Goal: Information Seeking & Learning: Learn about a topic

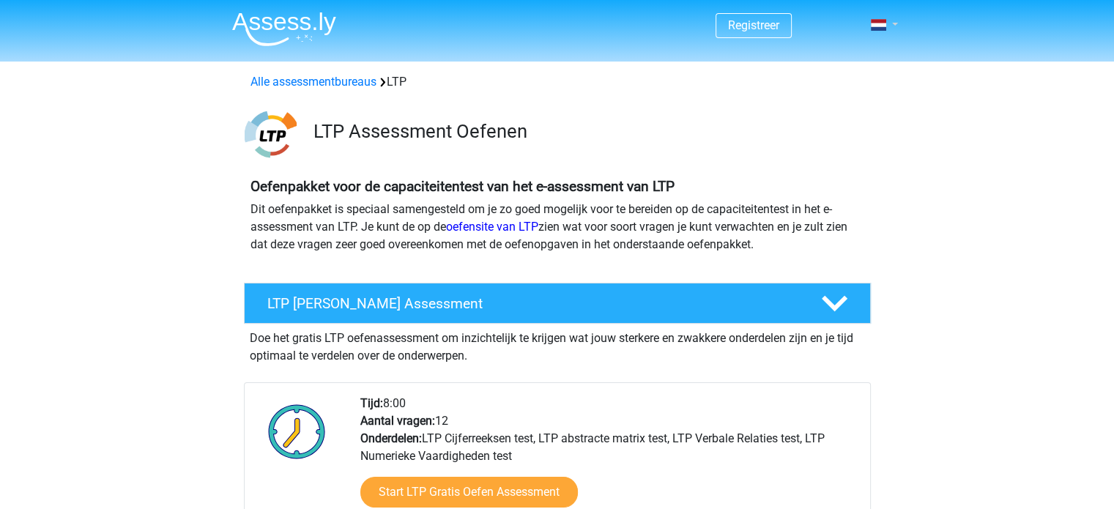
click at [887, 23] on link at bounding box center [879, 25] width 29 height 18
click at [886, 26] on link at bounding box center [879, 25] width 29 height 18
click at [885, 188] on div "Oefenpakket voor de capaciteitentest van het e-assessment van LTP Dit oefenpakk…" at bounding box center [557, 218] width 696 height 93
drag, startPoint x: 885, startPoint y: 188, endPoint x: 891, endPoint y: 172, distance: 17.1
click at [891, 172] on div "Oefenpakket voor de capaciteitentest van het e-assessment van LTP Dit oefenpakk…" at bounding box center [557, 218] width 696 height 93
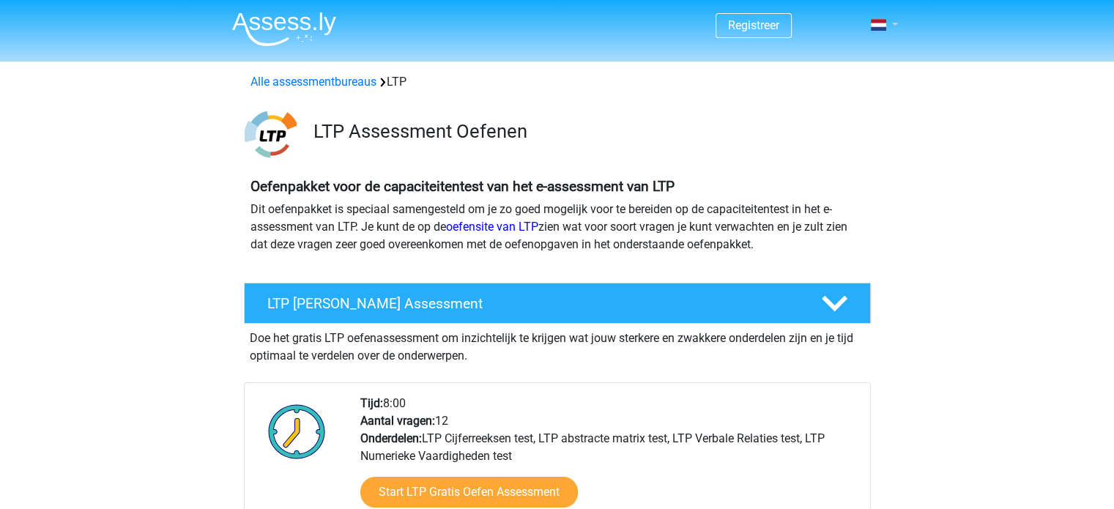
click at [876, 26] on span at bounding box center [878, 25] width 15 height 12
click at [848, 58] on link "Nederlands" at bounding box center [841, 58] width 101 height 23
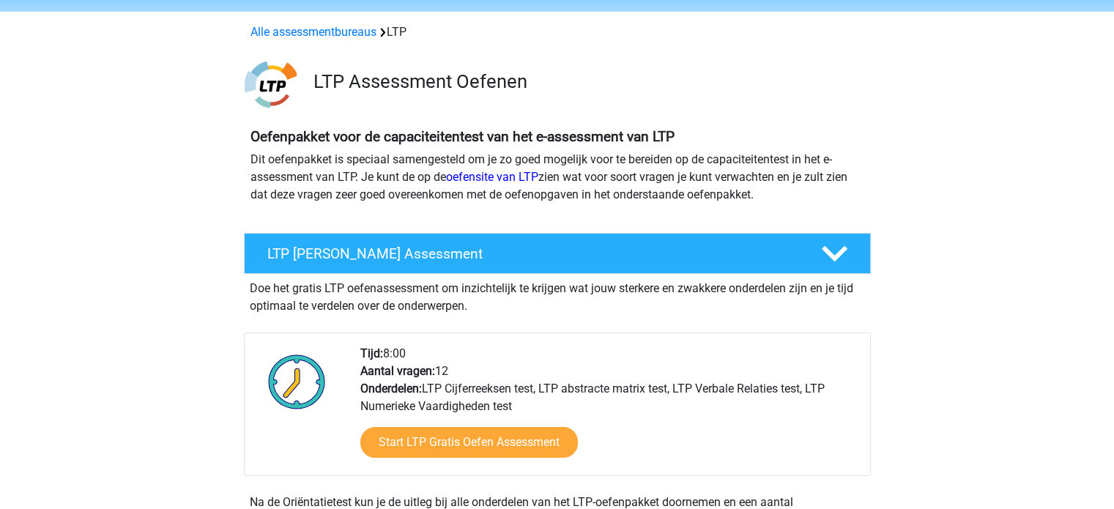
scroll to position [73, 0]
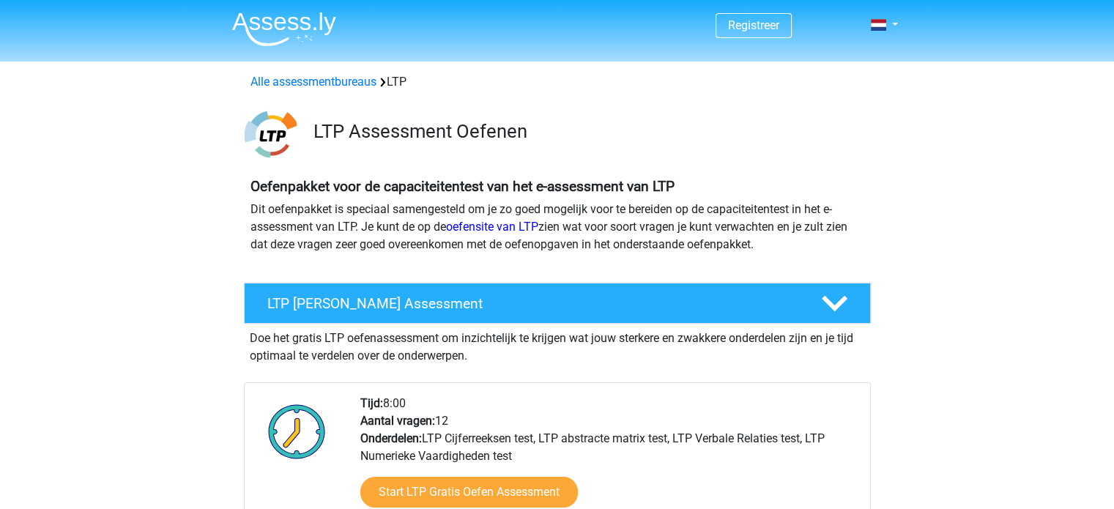
click at [903, 136] on div "LTP Assessment Oefenen" at bounding box center [557, 132] width 696 height 58
click at [893, 21] on link at bounding box center [879, 25] width 29 height 18
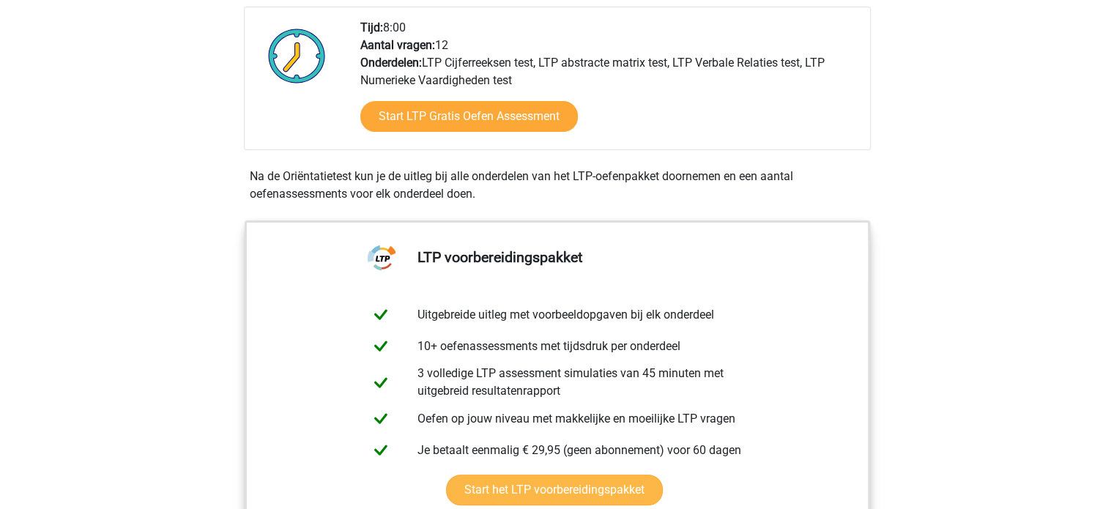
scroll to position [439, 0]
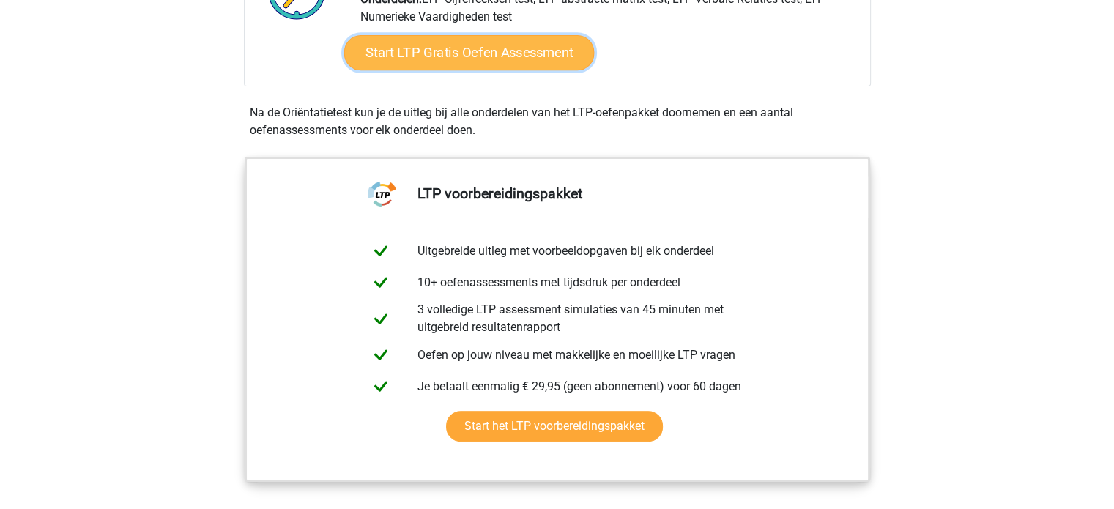
click at [501, 43] on link "Start LTP Gratis Oefen Assessment" at bounding box center [469, 52] width 250 height 35
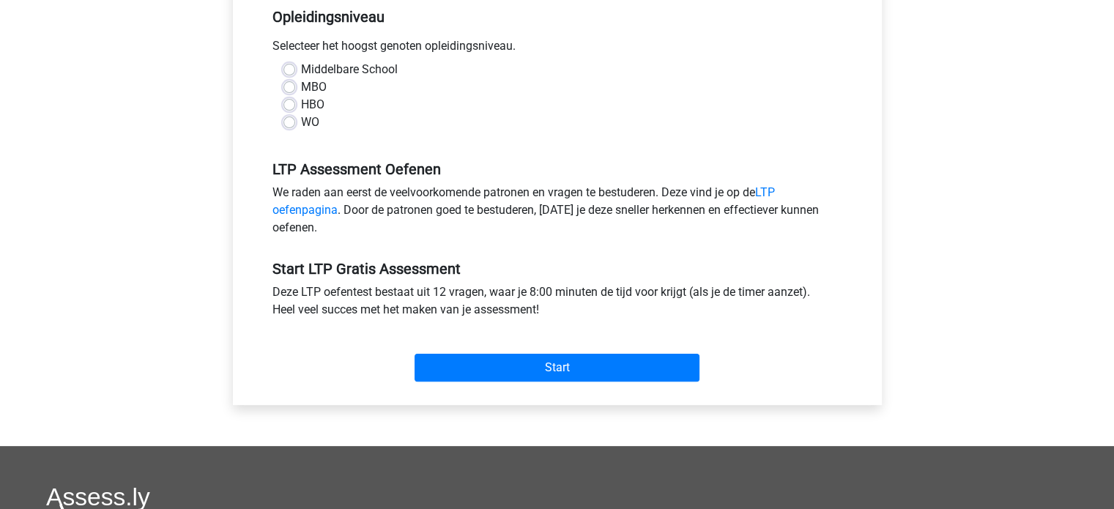
scroll to position [293, 0]
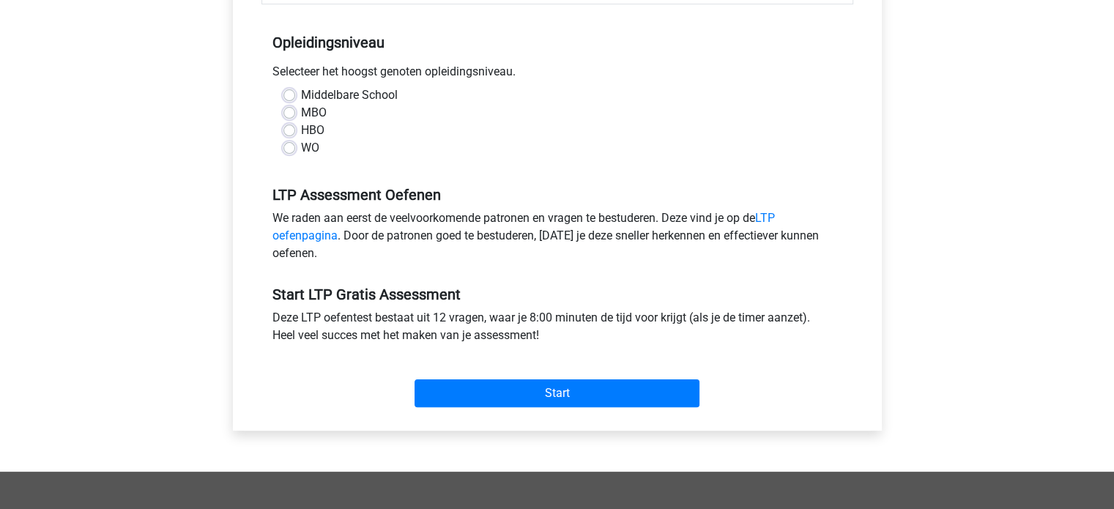
drag, startPoint x: 322, startPoint y: 75, endPoint x: 623, endPoint y: 108, distance: 302.8
click at [568, 86] on div "Opleidingsniveau Selecteer het hoogst genoten opleidingsniveau. [GEOGRAPHIC_DAT…" at bounding box center [557, 89] width 592 height 158
click at [624, 109] on div "MBO" at bounding box center [557, 113] width 548 height 18
click at [316, 129] on label "HBO" at bounding box center [312, 131] width 23 height 18
click at [295, 129] on input "HBO" at bounding box center [289, 129] width 12 height 15
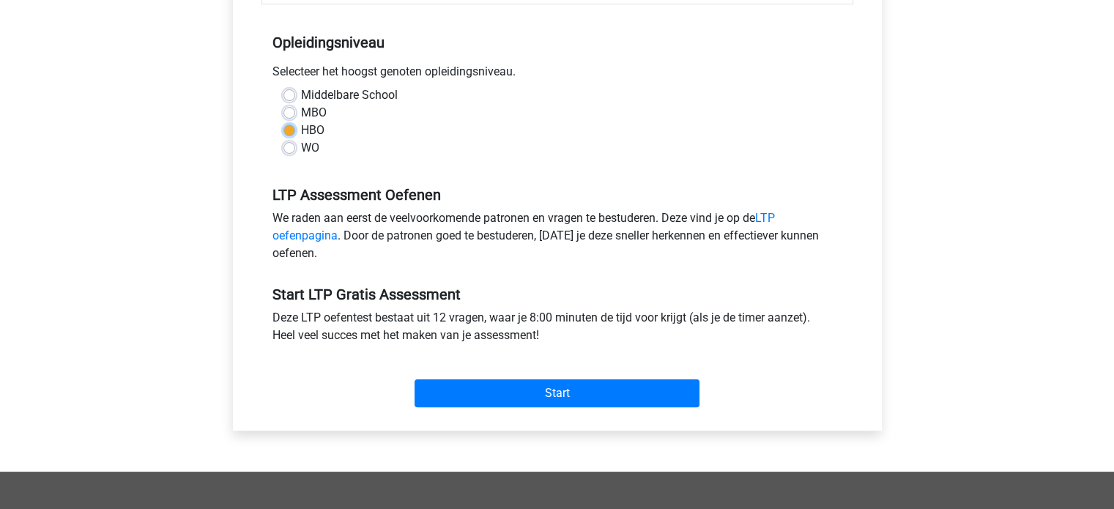
radio input "true"
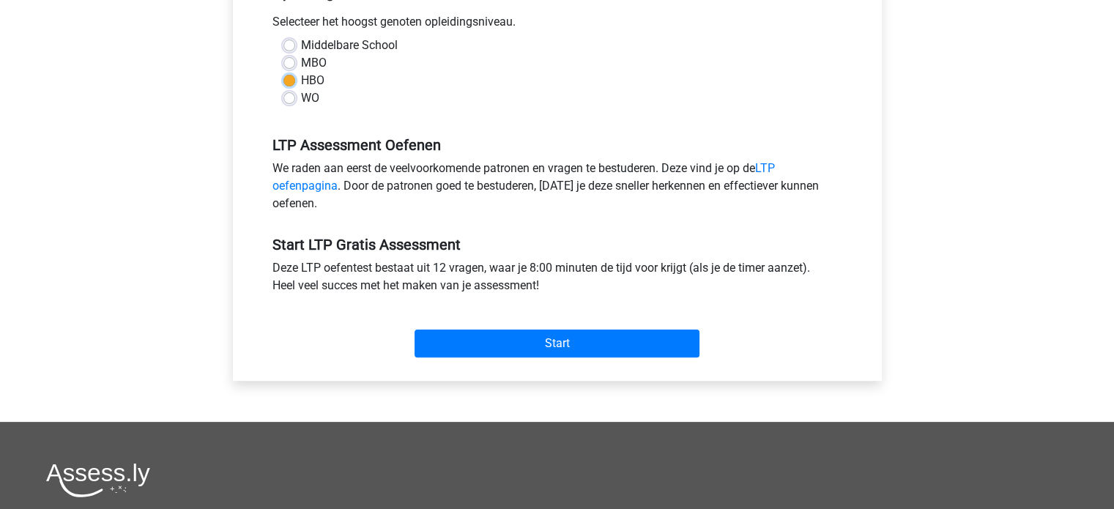
scroll to position [366, 0]
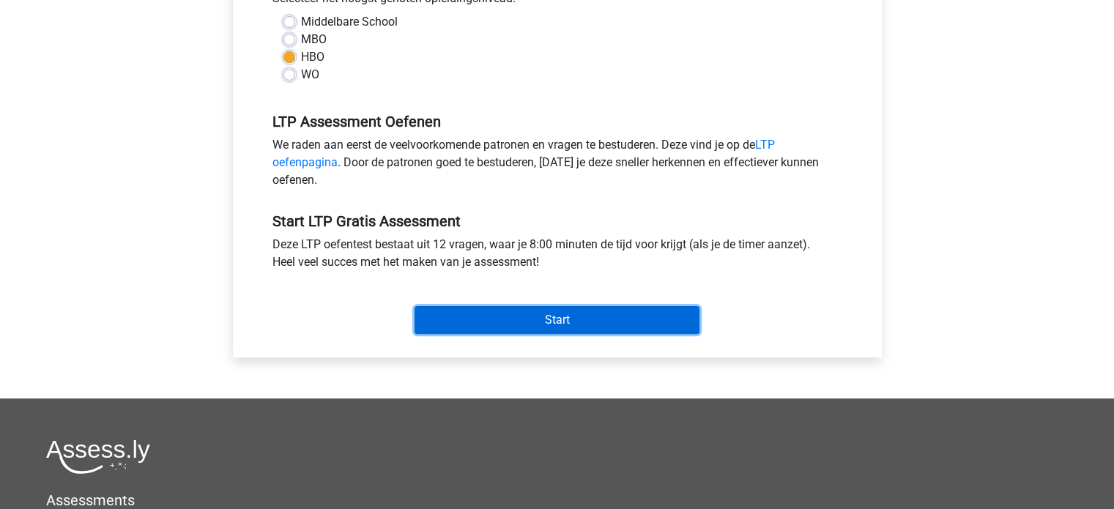
click at [577, 327] on input "Start" at bounding box center [557, 320] width 285 height 28
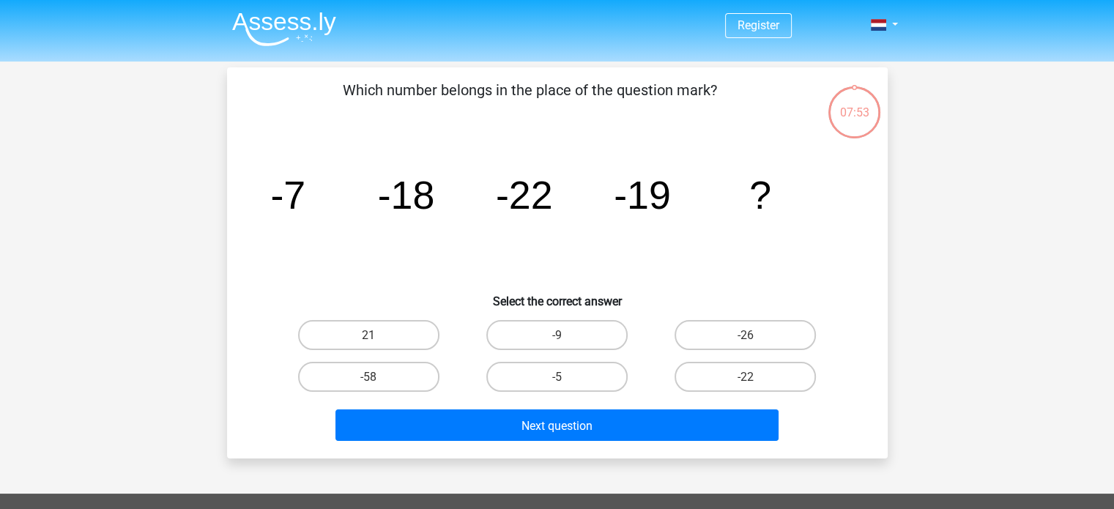
click at [984, 166] on div "Register" at bounding box center [557, 440] width 1114 height 880
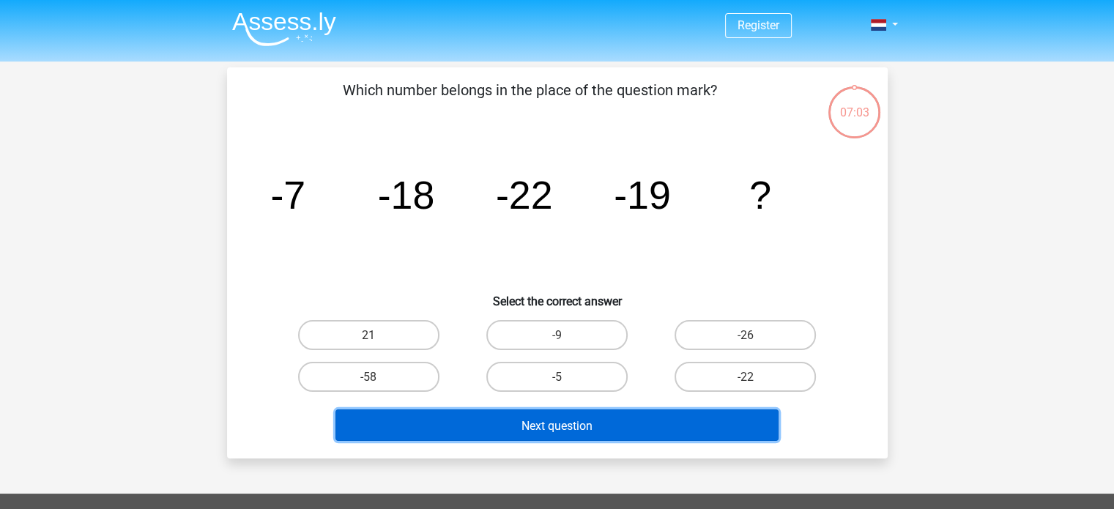
click at [741, 430] on button "Next question" at bounding box center [556, 424] width 443 height 31
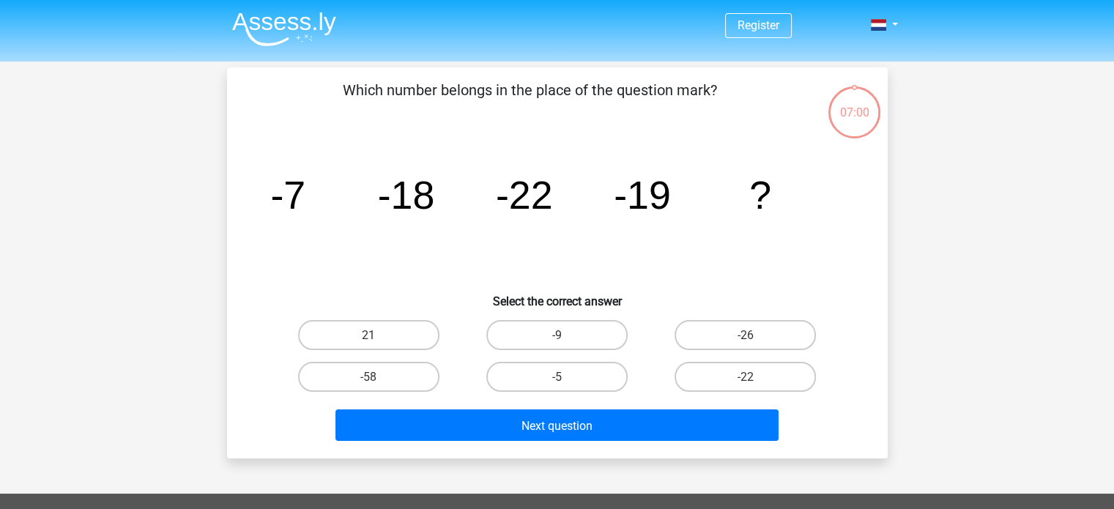
click at [806, 281] on icon "image/svg+xml -7 -18 -22 -19 ?" at bounding box center [557, 209] width 590 height 148
click at [610, 333] on label "-9" at bounding box center [556, 335] width 141 height 30
click at [566, 335] on input "-9" at bounding box center [562, 340] width 10 height 10
radio input "true"
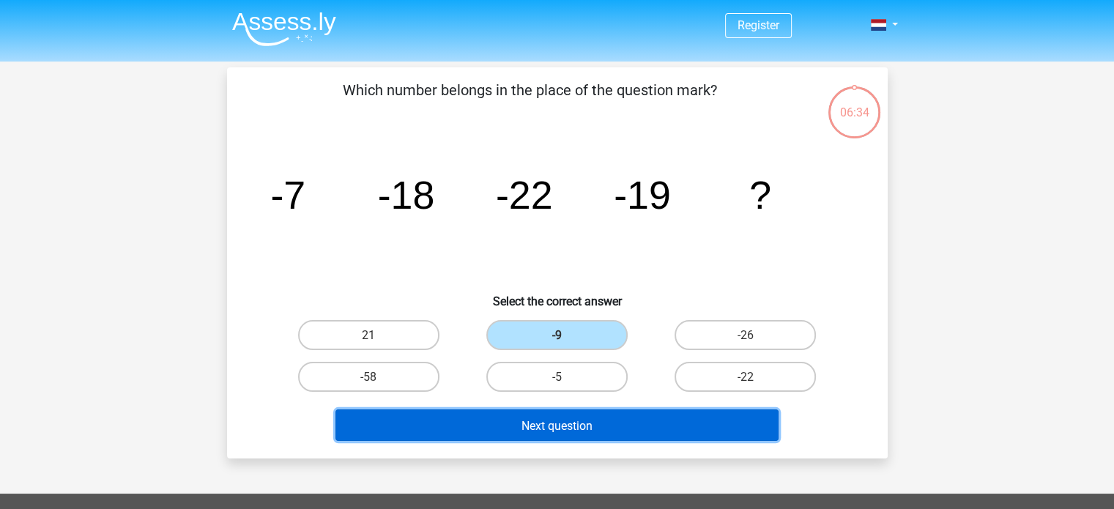
click at [621, 431] on button "Next question" at bounding box center [556, 424] width 443 height 31
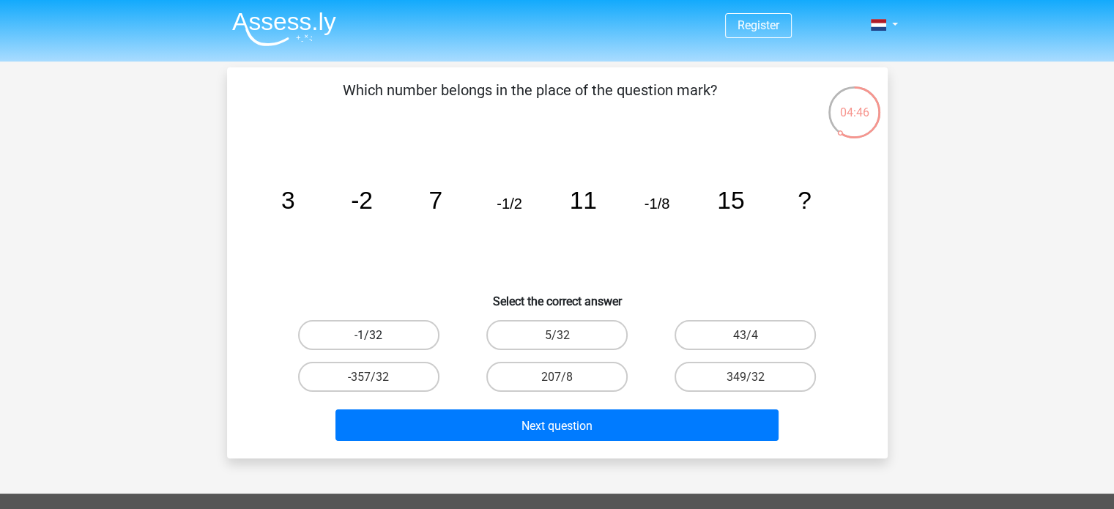
click at [410, 338] on label "-1/32" at bounding box center [368, 335] width 141 height 30
click at [378, 338] on input "-1/32" at bounding box center [373, 340] width 10 height 10
radio input "true"
click at [587, 445] on div "Next question" at bounding box center [557, 427] width 565 height 37
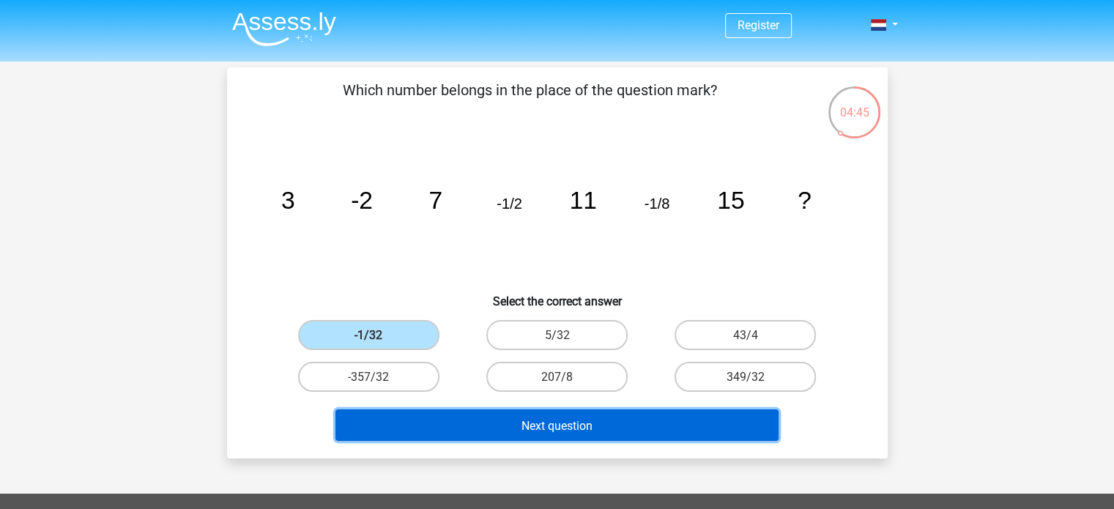
click at [593, 431] on button "Next question" at bounding box center [556, 424] width 443 height 31
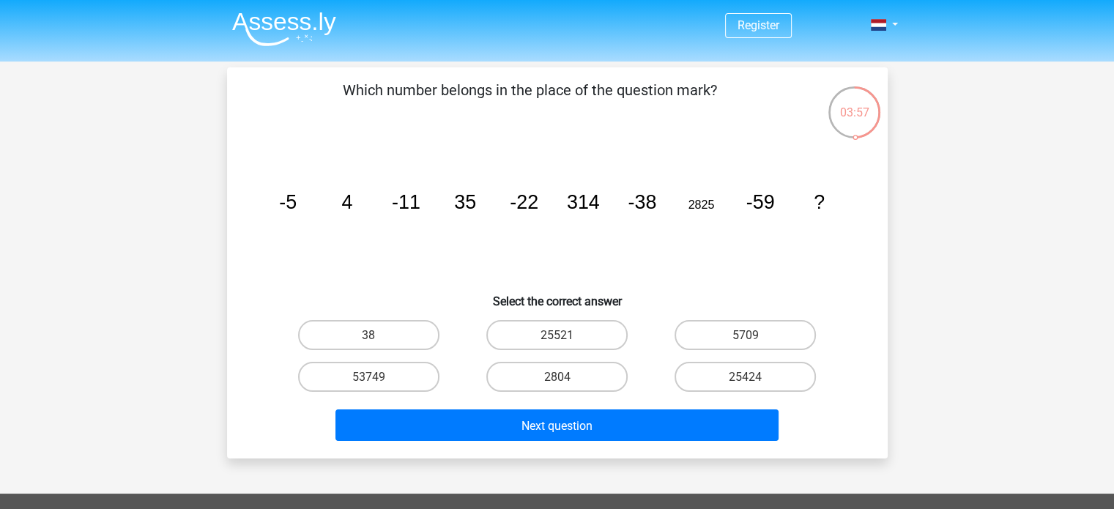
click at [352, 204] on tspan "4" at bounding box center [346, 202] width 11 height 22
click at [473, 201] on tspan "35" at bounding box center [465, 202] width 22 height 22
drag, startPoint x: 562, startPoint y: 380, endPoint x: 672, endPoint y: 269, distance: 156.9
click at [672, 269] on div "Which number belongs in the place of the question mark? image/svg+xml -5 4 -11 …" at bounding box center [557, 263] width 649 height 368
click at [741, 386] on label "25424" at bounding box center [745, 377] width 141 height 30
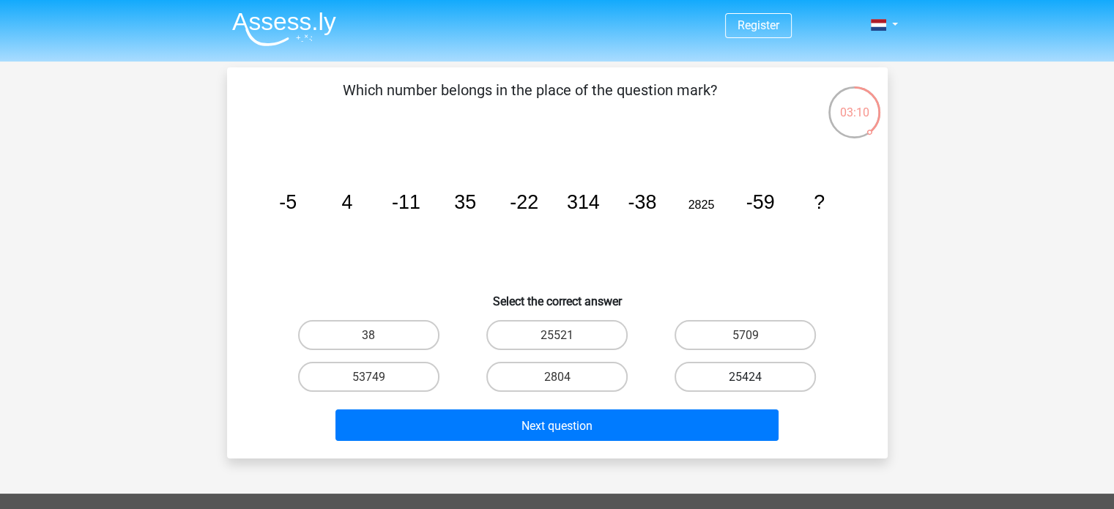
click at [746, 386] on input "25424" at bounding box center [751, 381] width 10 height 10
radio input "true"
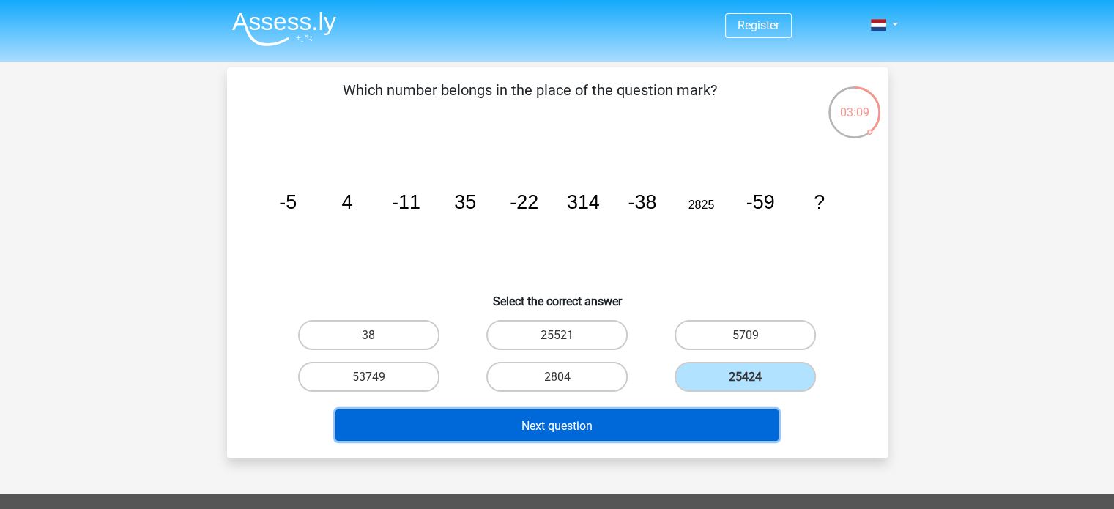
click at [705, 432] on button "Next question" at bounding box center [556, 424] width 443 height 31
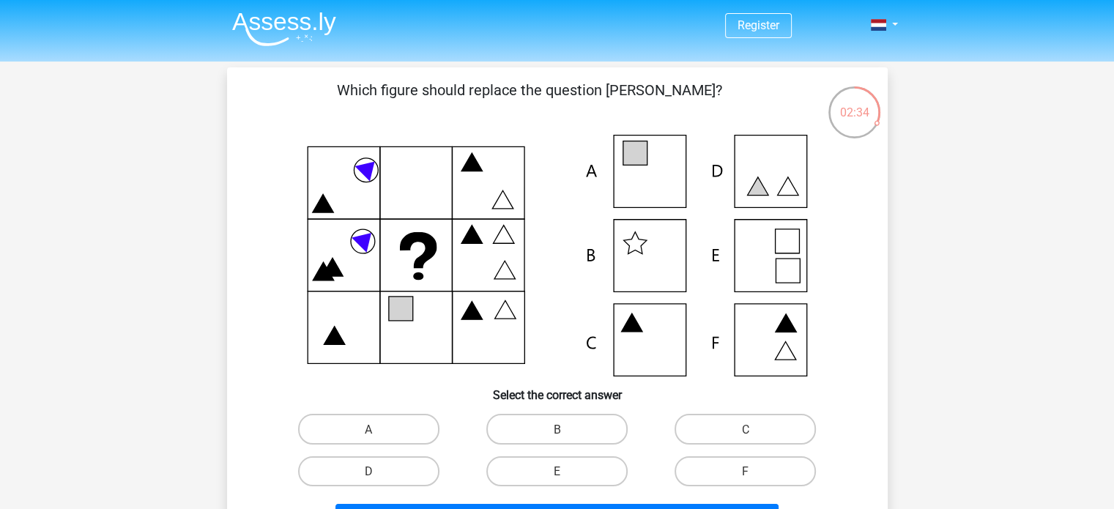
scroll to position [73, 0]
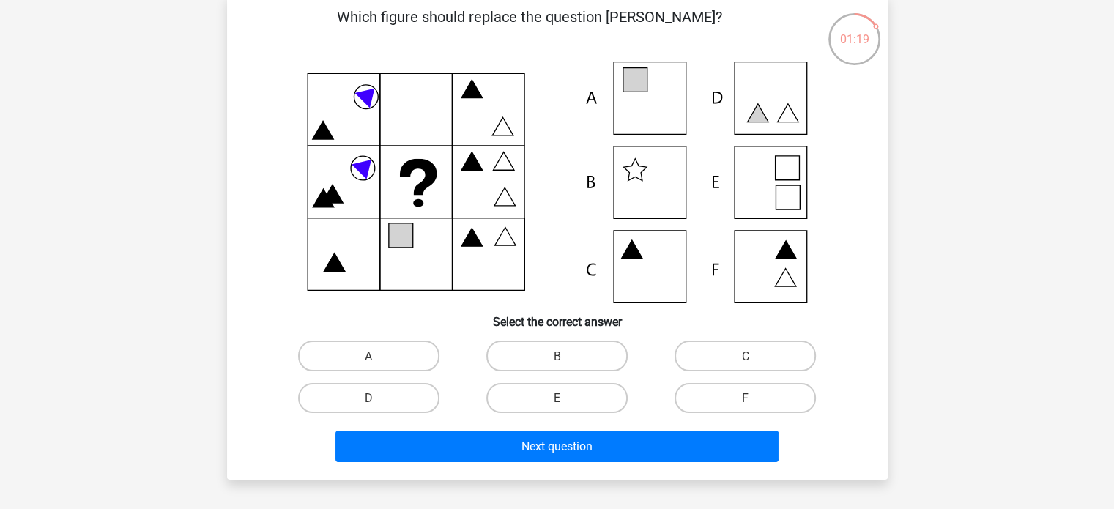
click at [561, 404] on input "E" at bounding box center [562, 403] width 10 height 10
radio input "true"
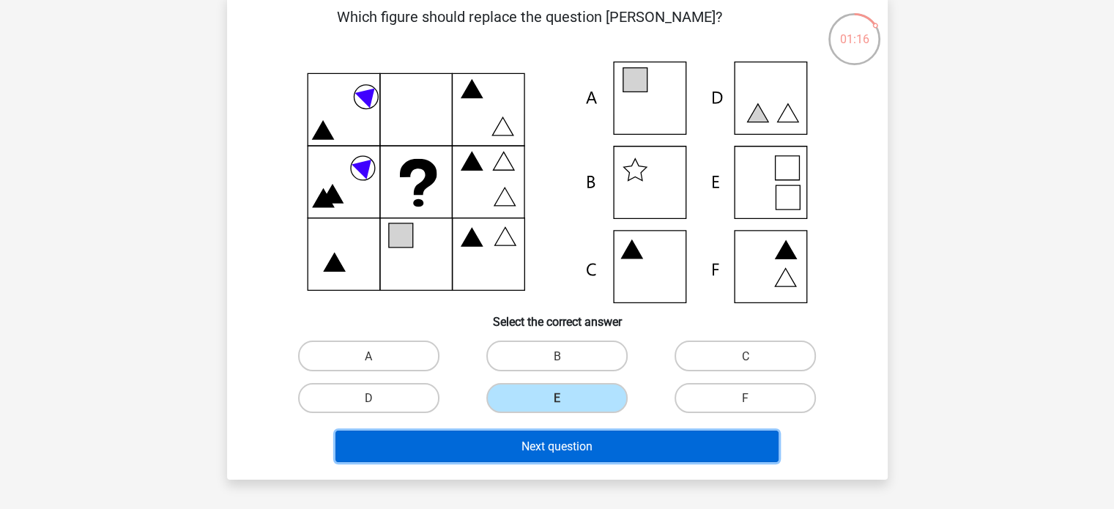
click at [606, 445] on button "Next question" at bounding box center [556, 446] width 443 height 31
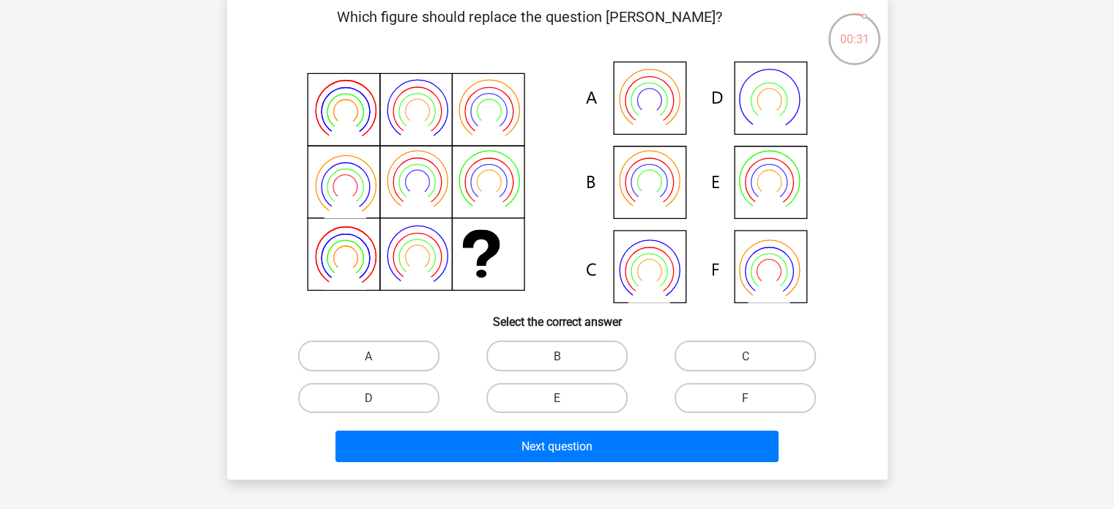
click at [500, 242] on icon at bounding box center [557, 183] width 590 height 242
click at [552, 175] on icon at bounding box center [557, 183] width 590 height 242
click at [612, 357] on label "B" at bounding box center [556, 356] width 141 height 30
click at [566, 357] on input "B" at bounding box center [562, 360] width 10 height 10
radio input "true"
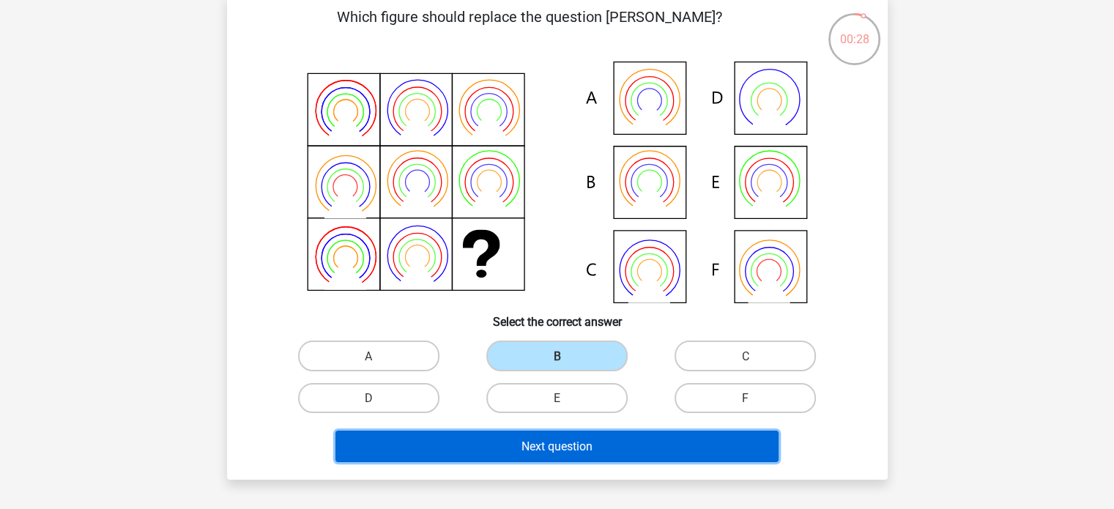
click at [642, 445] on button "Next question" at bounding box center [556, 446] width 443 height 31
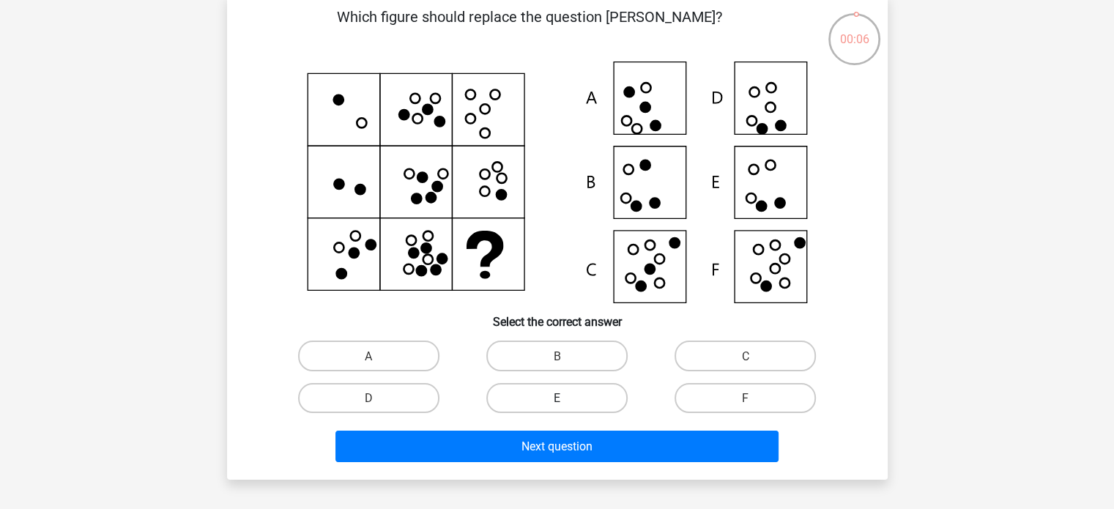
click at [581, 398] on label "E" at bounding box center [556, 398] width 141 height 30
click at [566, 398] on input "E" at bounding box center [562, 403] width 10 height 10
radio input "true"
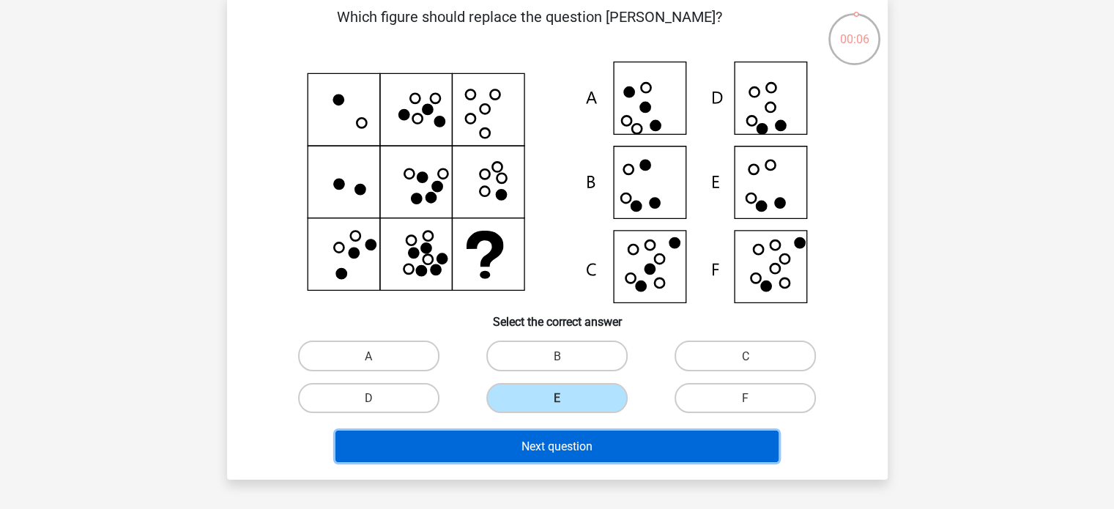
click at [580, 445] on font "Next question" at bounding box center [556, 446] width 71 height 14
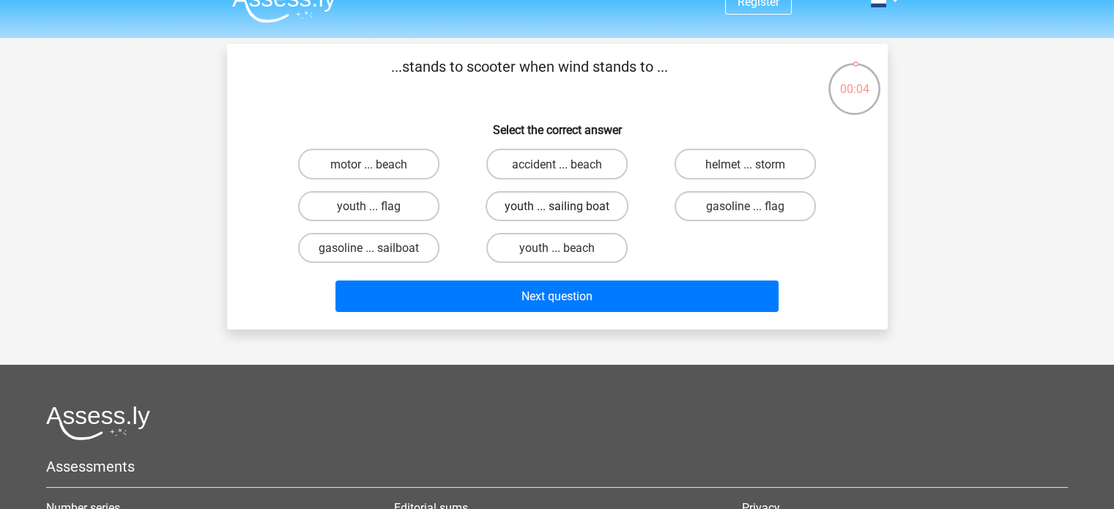
scroll to position [0, 0]
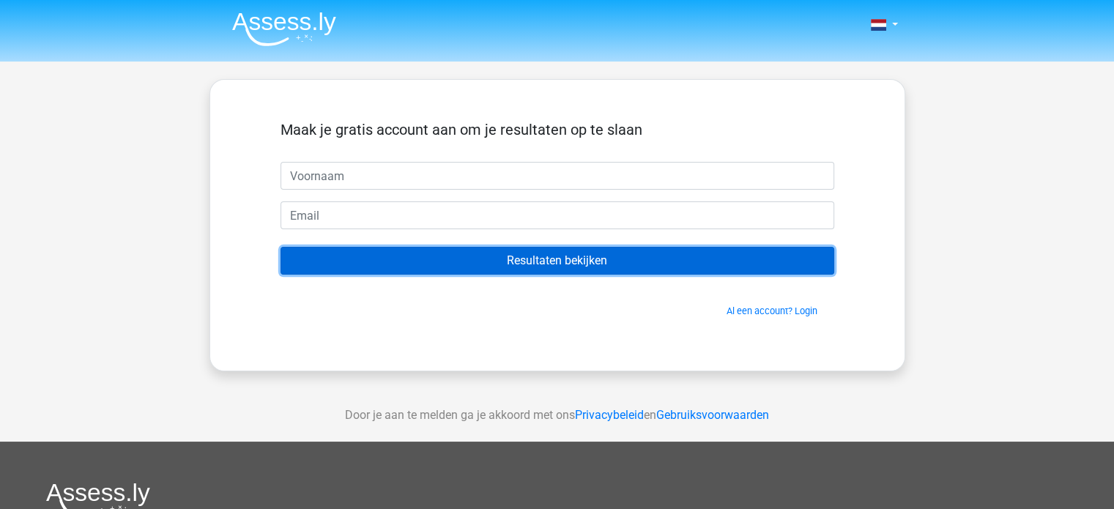
drag, startPoint x: 579, startPoint y: 256, endPoint x: 589, endPoint y: 284, distance: 29.4
click at [589, 284] on form "Maak je gratis account aan om je resultaten op te slaan Resultaten bekijken Al …" at bounding box center [558, 219] width 554 height 197
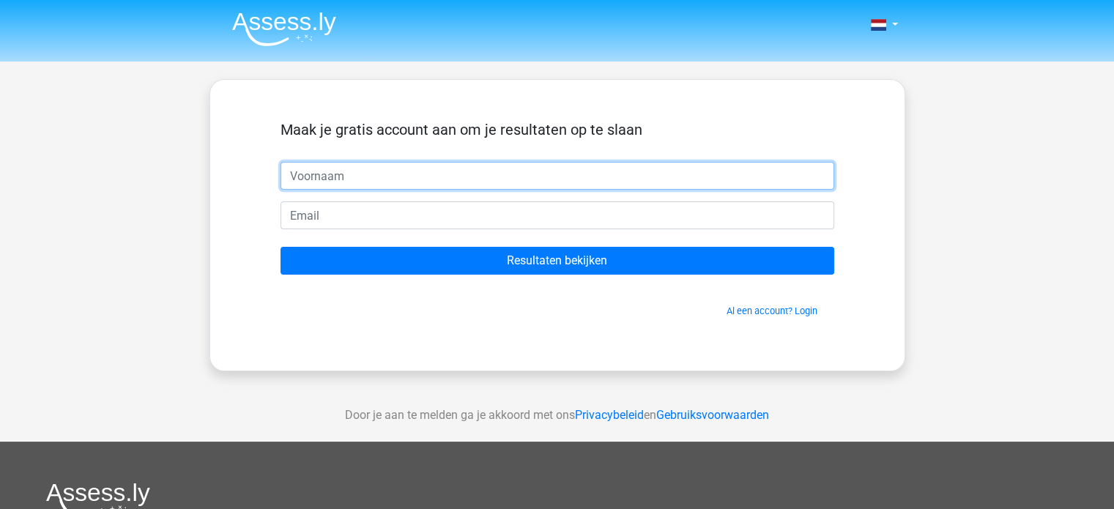
click at [431, 178] on input "text" at bounding box center [558, 176] width 554 height 28
type input "Deepika"
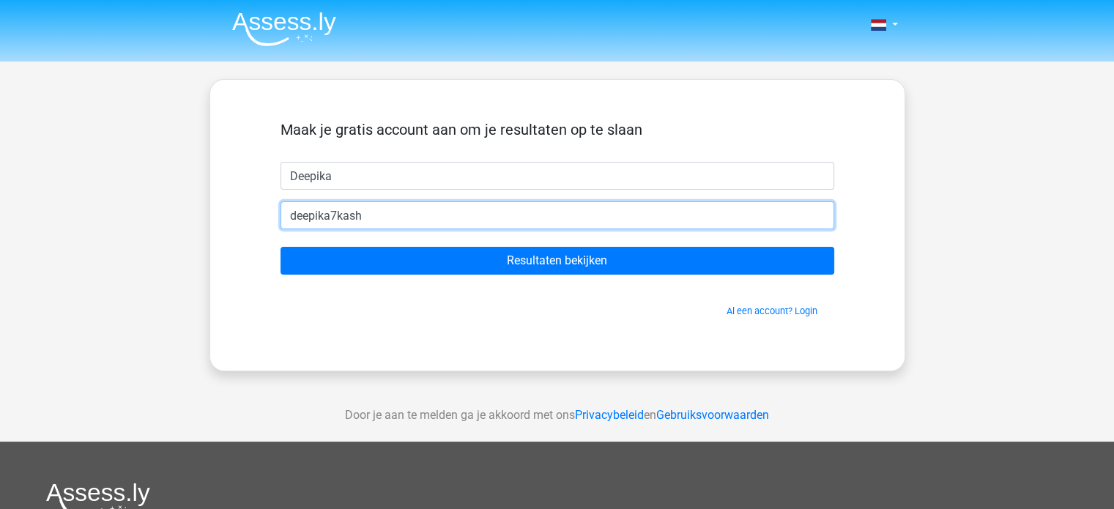
type input "[EMAIL_ADDRESS][DOMAIN_NAME]"
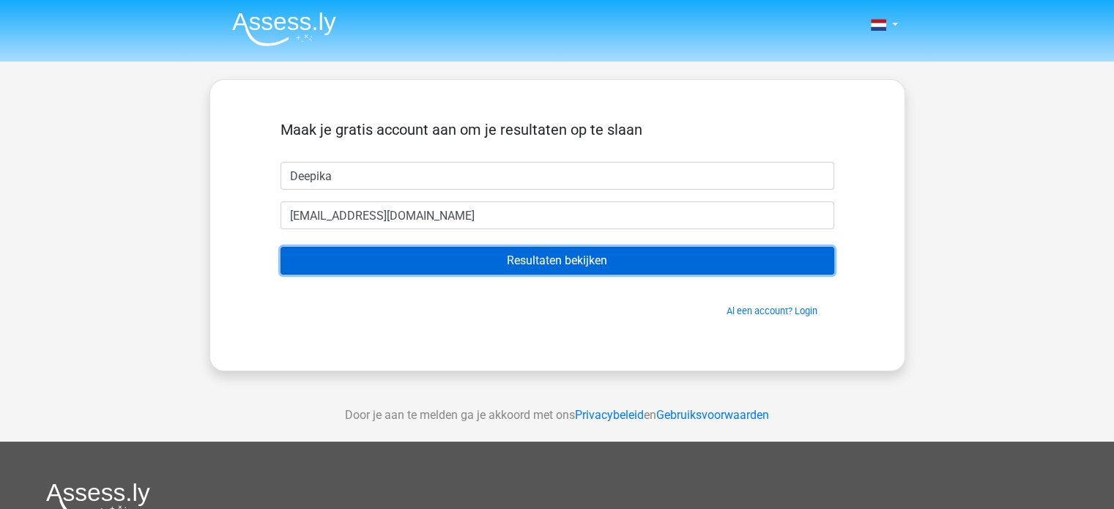
click at [422, 261] on input "Resultaten bekijken" at bounding box center [558, 261] width 554 height 28
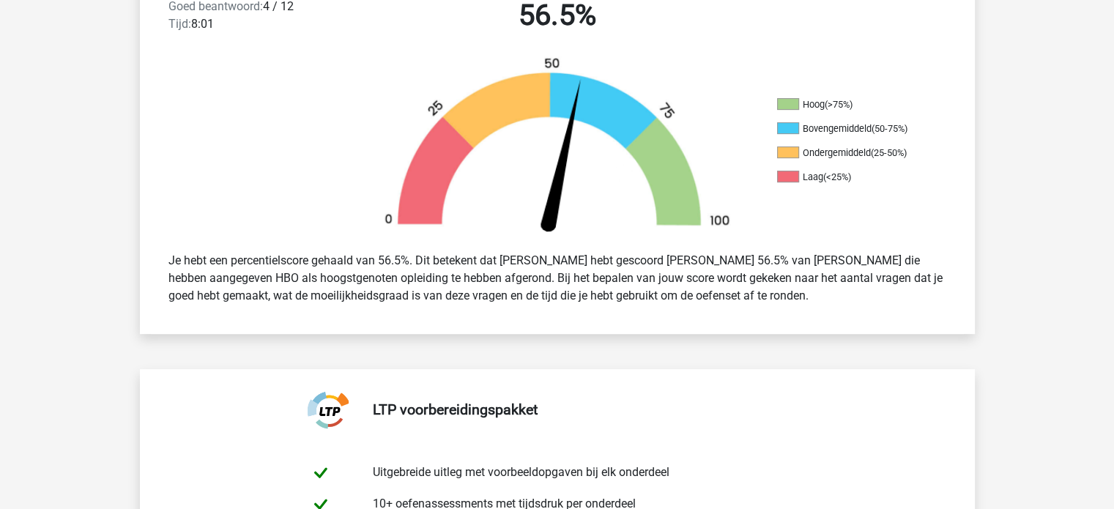
scroll to position [439, 0]
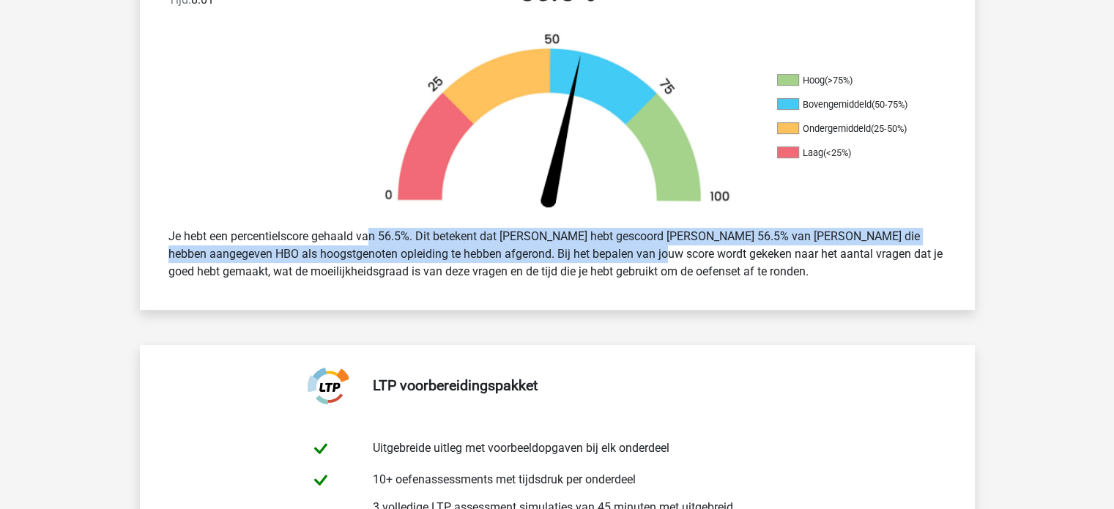
drag, startPoint x: 324, startPoint y: 242, endPoint x: 574, endPoint y: 251, distance: 250.7
click at [574, 251] on div "Je hebt een percentielscore gehaald van 56.5%. Dit betekent dat [PERSON_NAME] h…" at bounding box center [557, 254] width 800 height 64
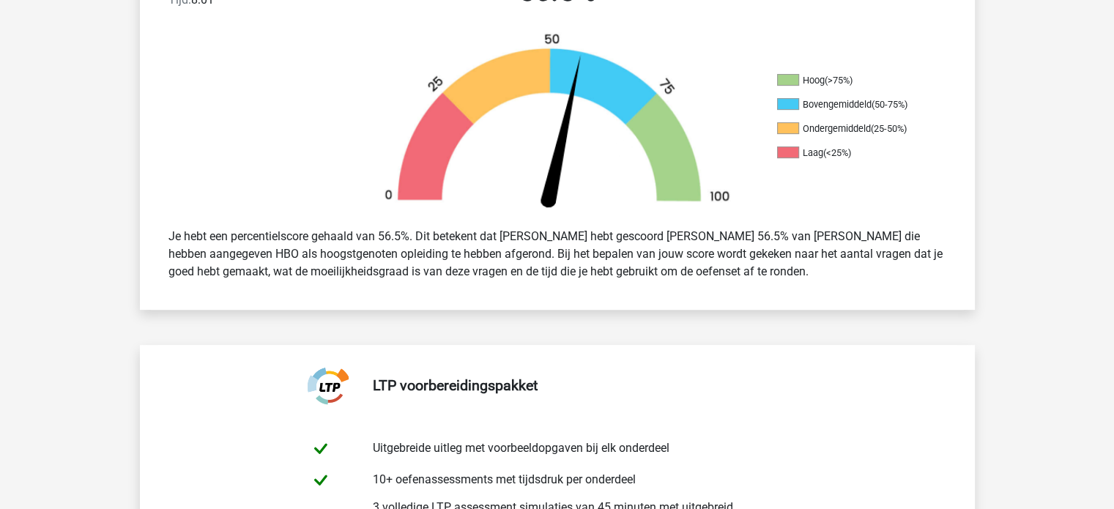
click at [663, 300] on div "Goed beantwoord: 4 / 12 Tijd: 8:01 56.5% [PERSON_NAME] (>75%) Bovengemiddeld (5…" at bounding box center [557, 123] width 813 height 371
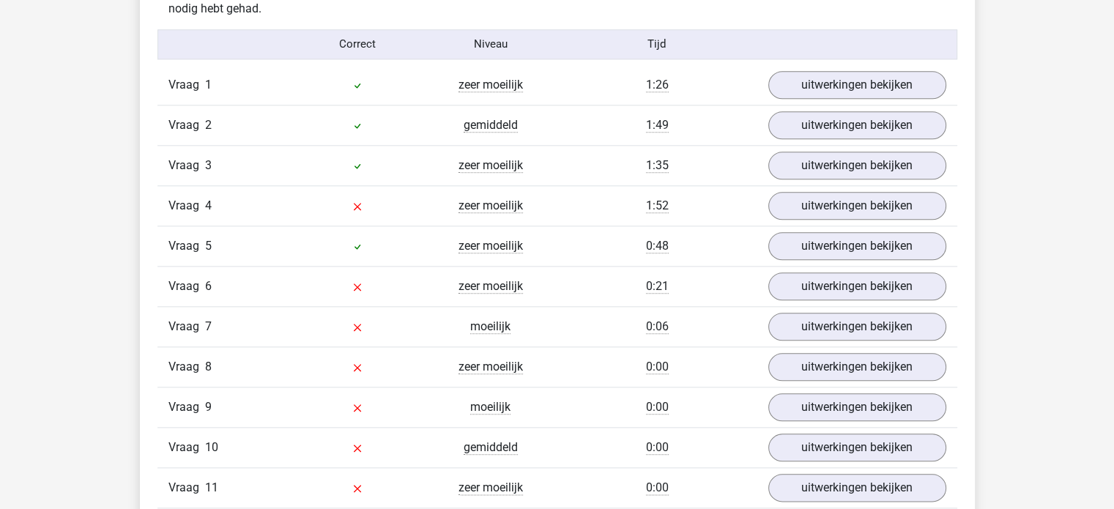
scroll to position [1538, 0]
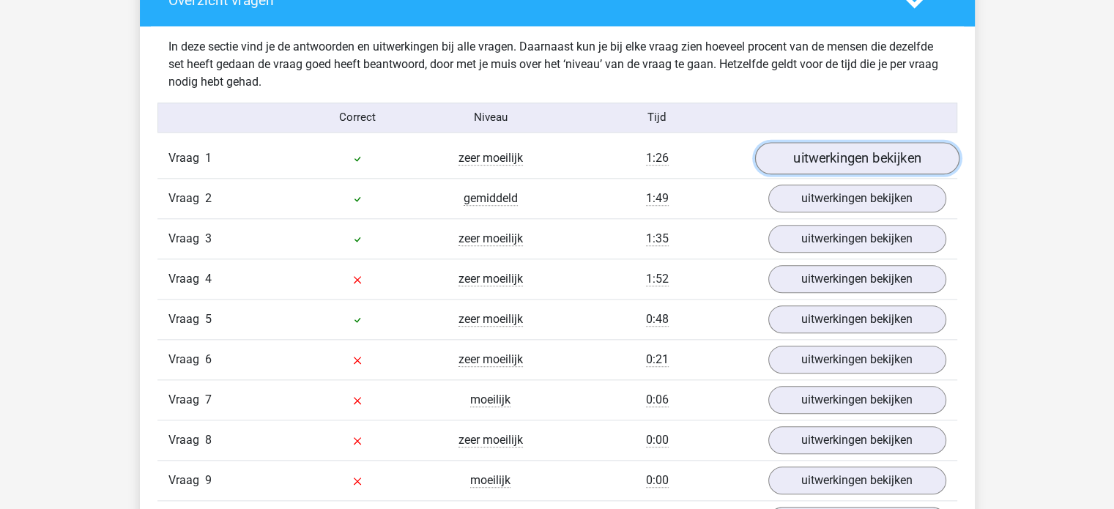
click at [838, 155] on link "uitwerkingen bekijken" at bounding box center [856, 158] width 204 height 32
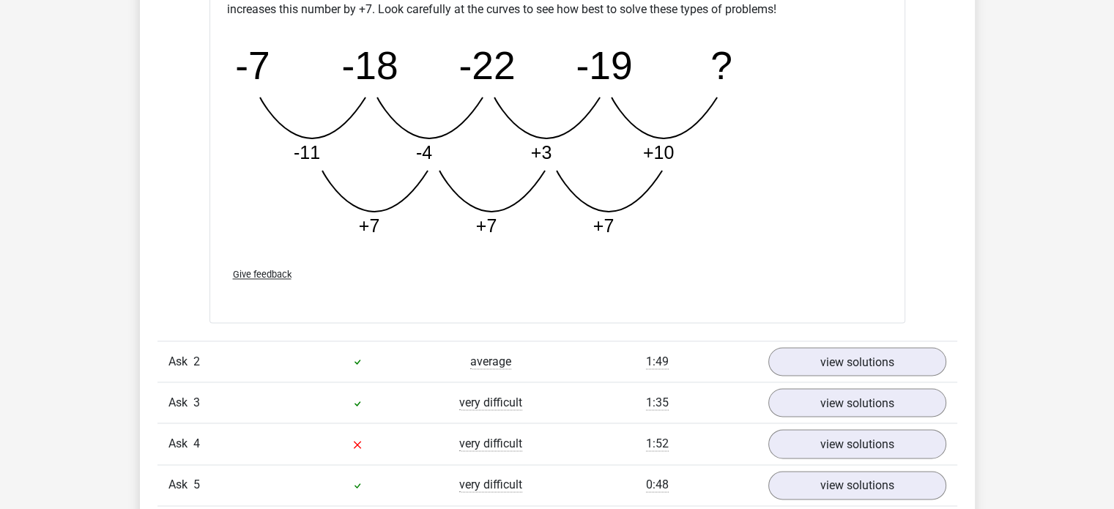
scroll to position [2154, 0]
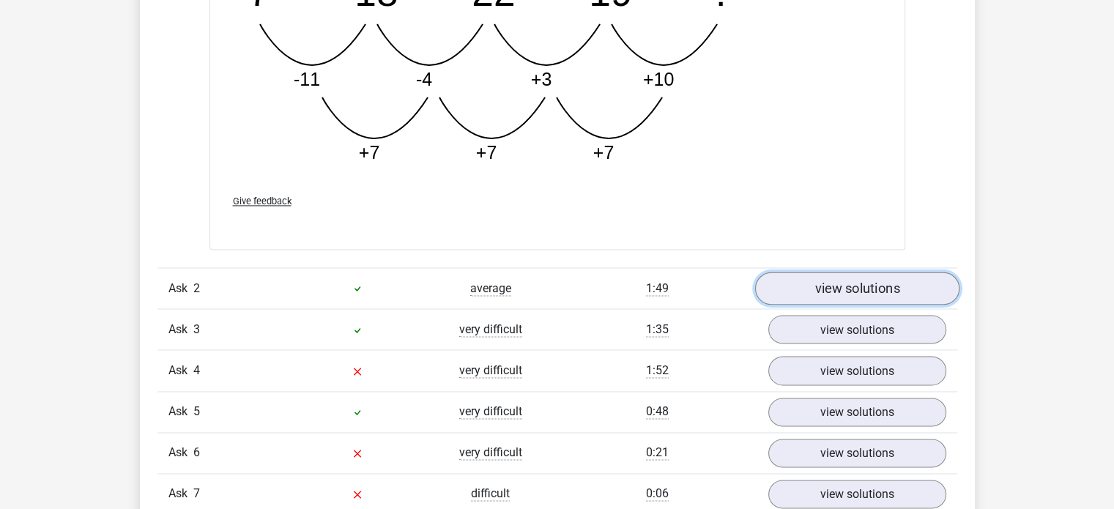
click at [872, 299] on link "view solutions" at bounding box center [856, 288] width 204 height 33
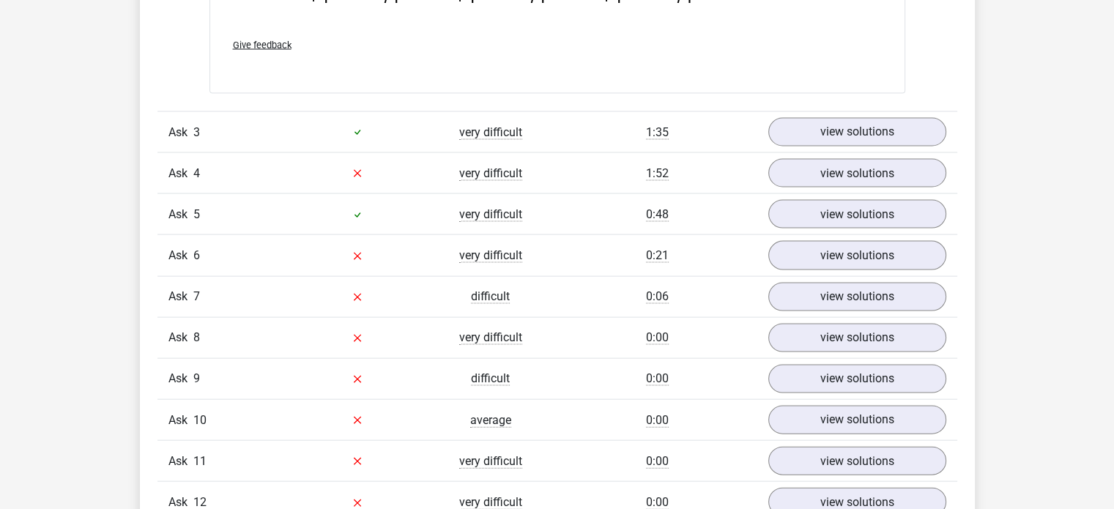
scroll to position [3106, 0]
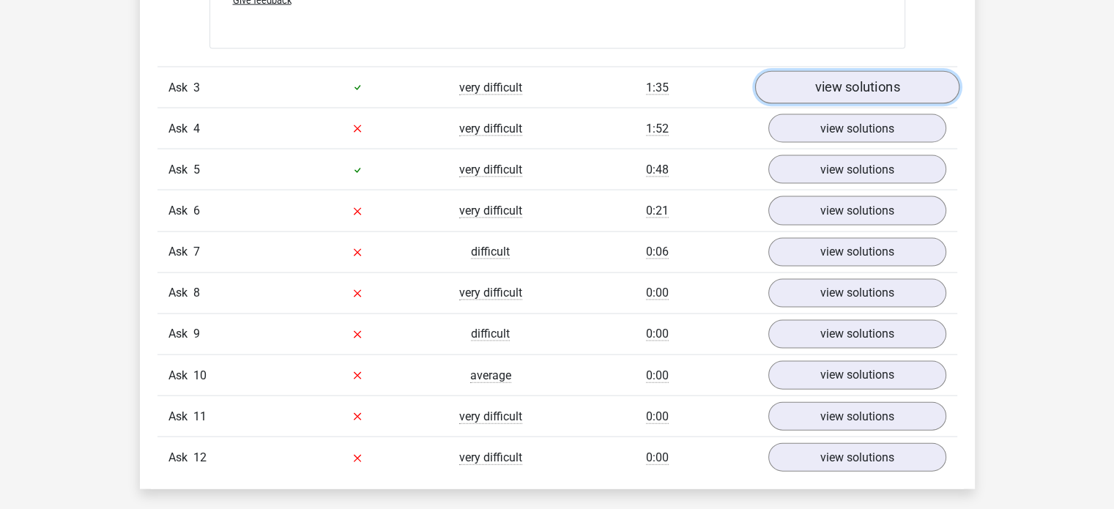
click at [813, 94] on link "view solutions" at bounding box center [856, 87] width 204 height 33
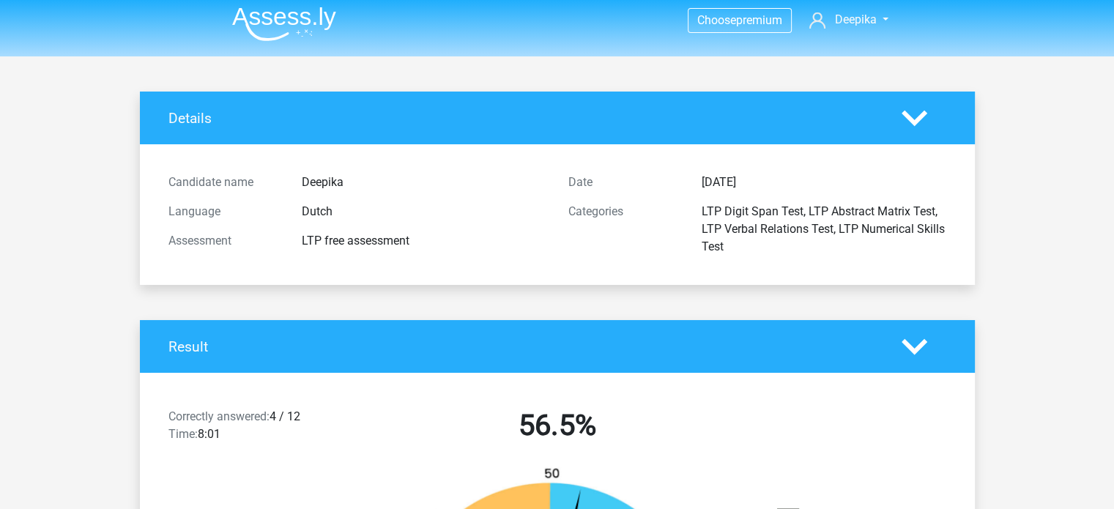
scroll to position [0, 0]
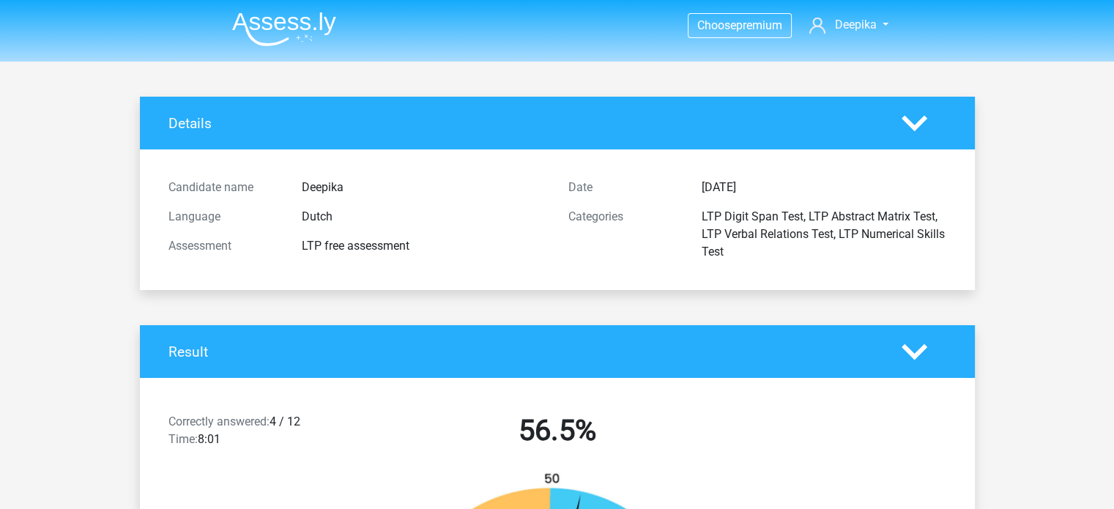
click at [913, 119] on icon at bounding box center [915, 124] width 26 height 26
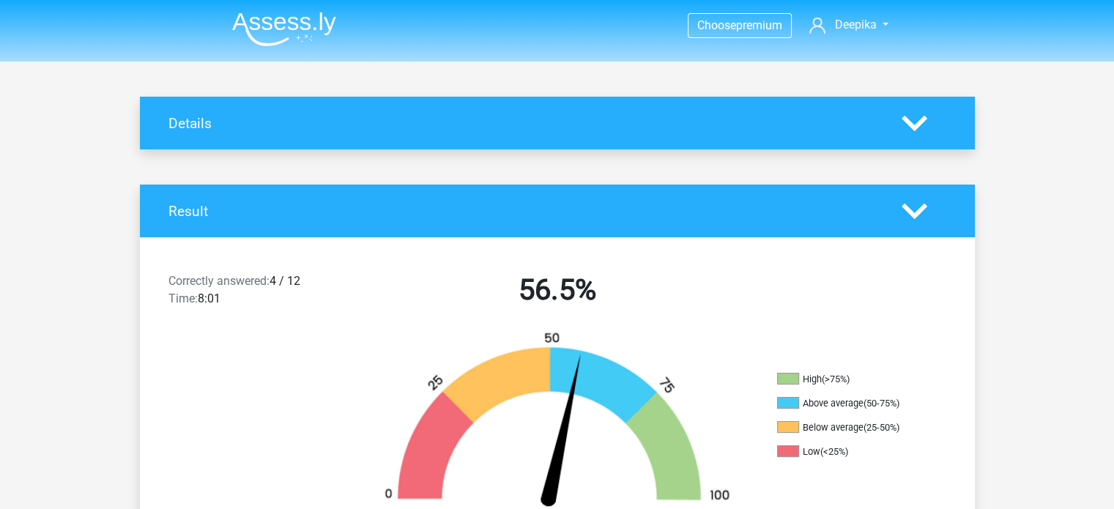
click at [913, 119] on icon at bounding box center [915, 124] width 26 height 26
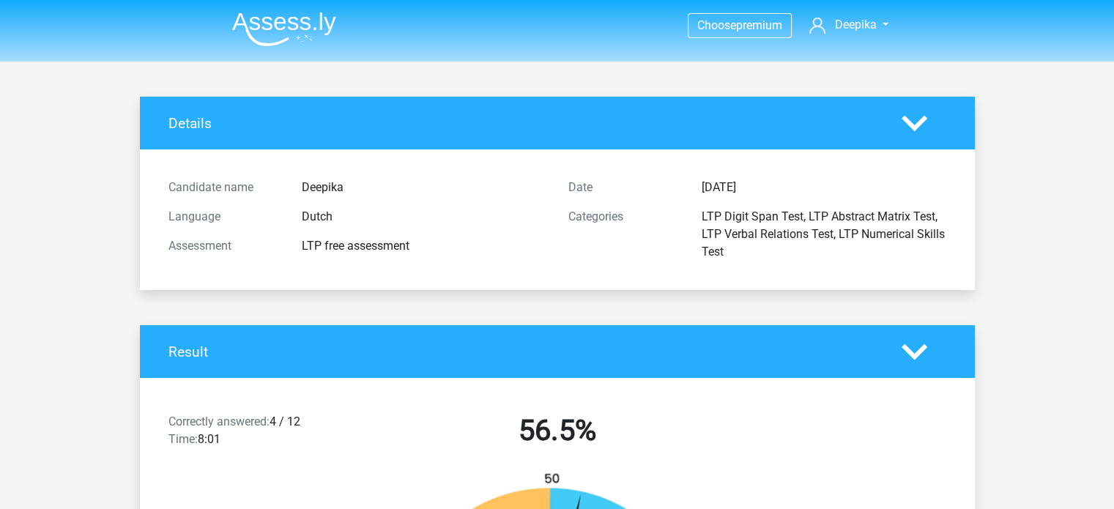
click at [319, 231] on div "Assessment LTP free assessment" at bounding box center [357, 245] width 400 height 29
click at [321, 231] on div "Language [DEMOGRAPHIC_DATA]" at bounding box center [357, 216] width 400 height 29
click at [653, 228] on div "Categories" at bounding box center [623, 234] width 133 height 53
click at [817, 255] on div "LTP Digit Span Test, LTP Abstract Matrix Test, LTP Verbal Relations Test, LTP N…" at bounding box center [824, 234] width 267 height 53
drag, startPoint x: 740, startPoint y: 221, endPoint x: 872, endPoint y: 271, distance: 140.2
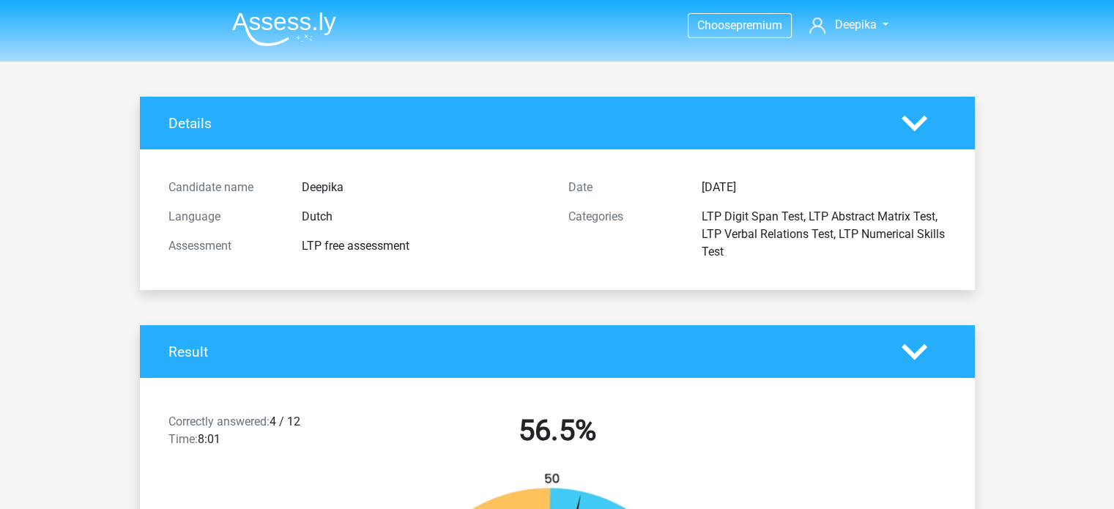
click at [868, 268] on div "Candidate name Deepika Language [DEMOGRAPHIC_DATA] Assessment LTP free assessme…" at bounding box center [557, 219] width 800 height 105
click at [877, 276] on div "Candidate name Deepika Language [DEMOGRAPHIC_DATA] Assessment LTP free assessme…" at bounding box center [557, 219] width 813 height 141
